Goal: Task Accomplishment & Management: Manage account settings

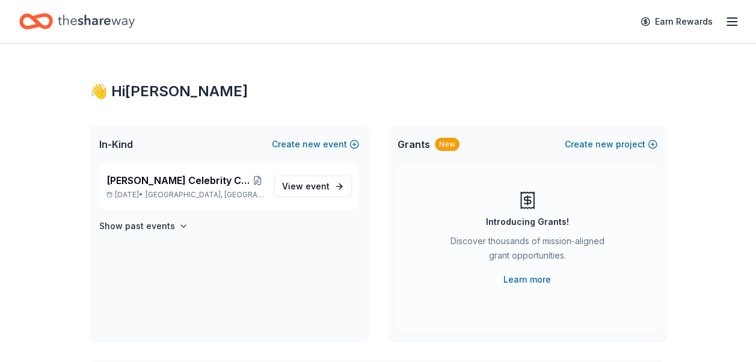
click at [736, 22] on icon "button" at bounding box center [731, 21] width 14 height 14
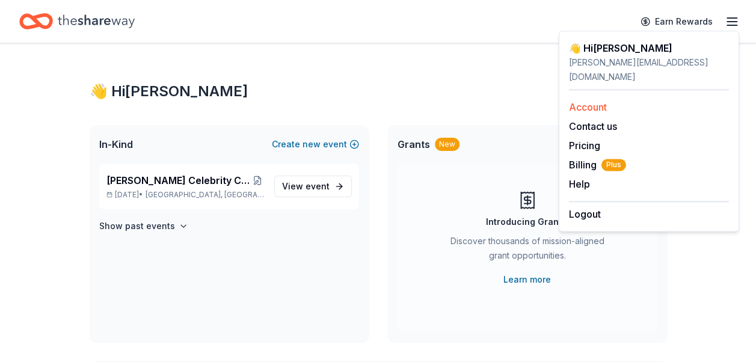
click at [599, 101] on link "Account" at bounding box center [588, 107] width 38 height 12
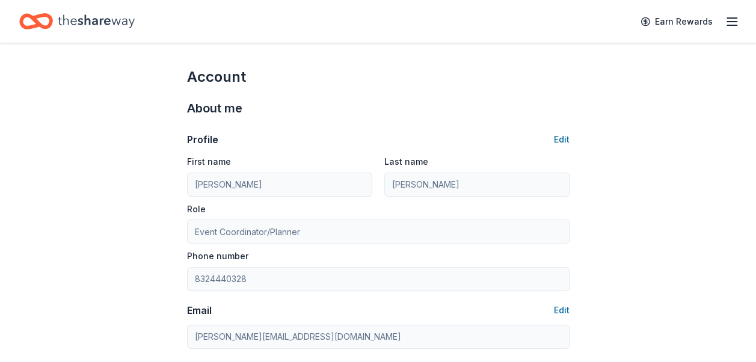
click at [721, 25] on div "Earn Rewards" at bounding box center [686, 21] width 106 height 28
click at [725, 21] on icon "button" at bounding box center [731, 21] width 14 height 14
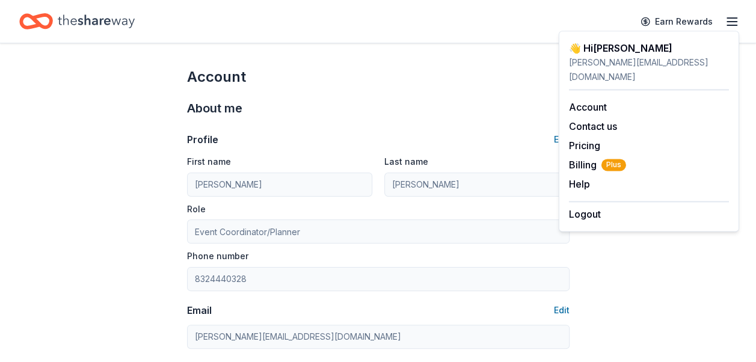
click at [597, 62] on div "[PERSON_NAME][EMAIL_ADDRESS][DOMAIN_NAME]" at bounding box center [649, 69] width 160 height 29
click at [584, 101] on link "Account" at bounding box center [588, 107] width 38 height 12
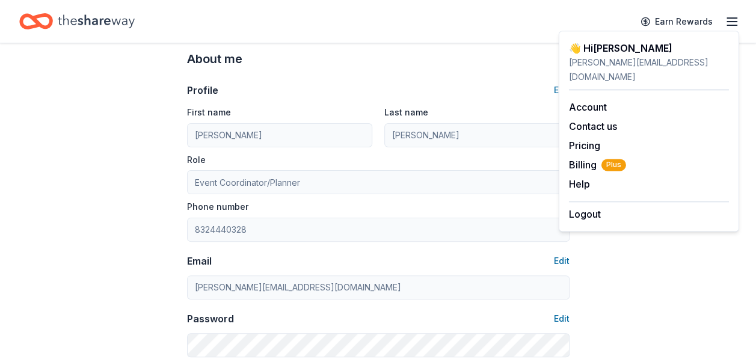
scroll to position [180, 0]
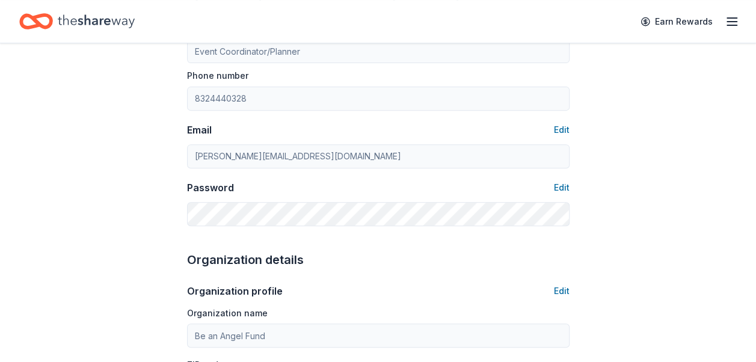
click at [549, 186] on div "Password Edit" at bounding box center [378, 187] width 382 height 14
click at [555, 185] on button "Edit" at bounding box center [562, 187] width 16 height 14
